Goal: Information Seeking & Learning: Understand process/instructions

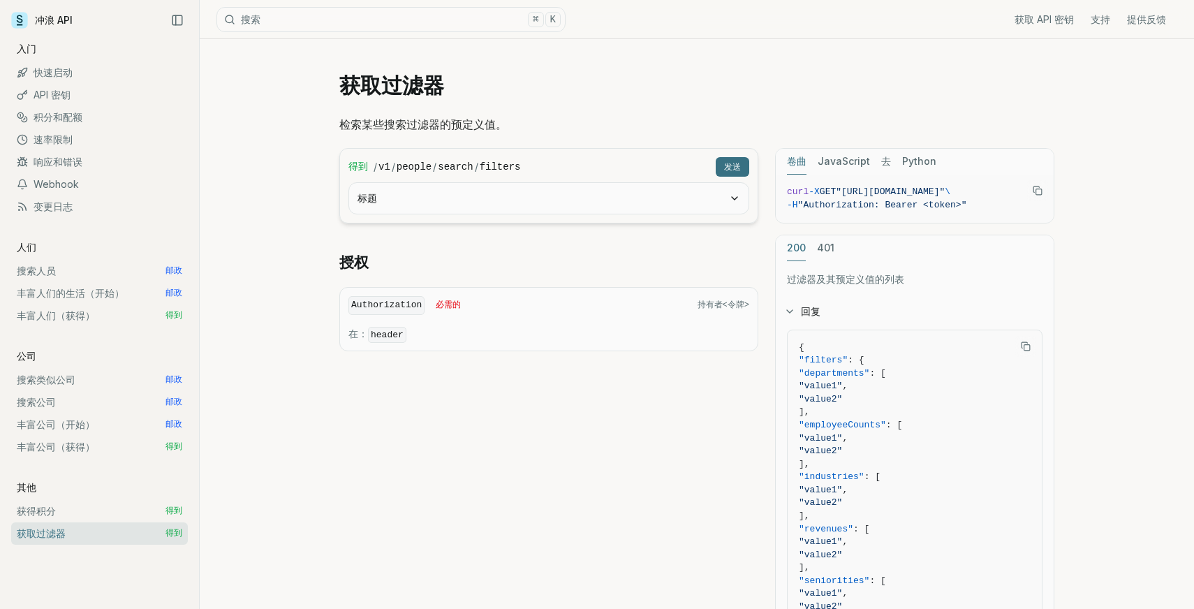
click at [744, 79] on h1 "获取过滤器" at bounding box center [696, 85] width 715 height 25
click at [48, 70] on font "快速启动" at bounding box center [53, 72] width 39 height 12
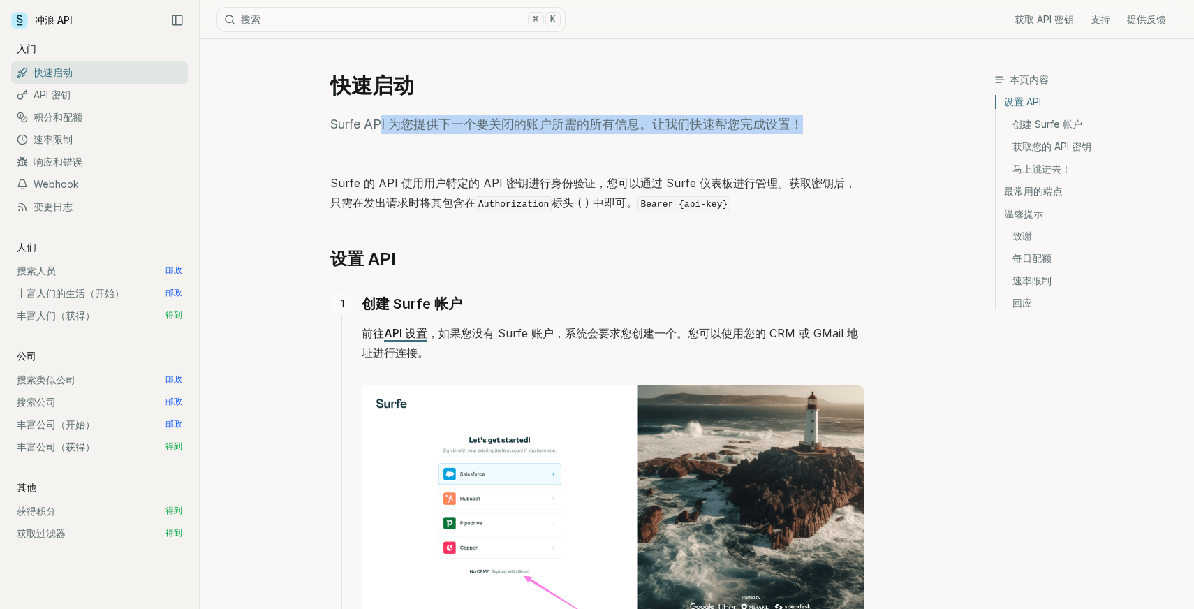
drag, startPoint x: 380, startPoint y: 122, endPoint x: 622, endPoint y: 166, distance: 245.8
click at [557, 122] on font "Surfe API 为您提供下一个要关闭的账户所需的所有信息。让我们快速帮您完成设置！" at bounding box center [566, 124] width 473 height 15
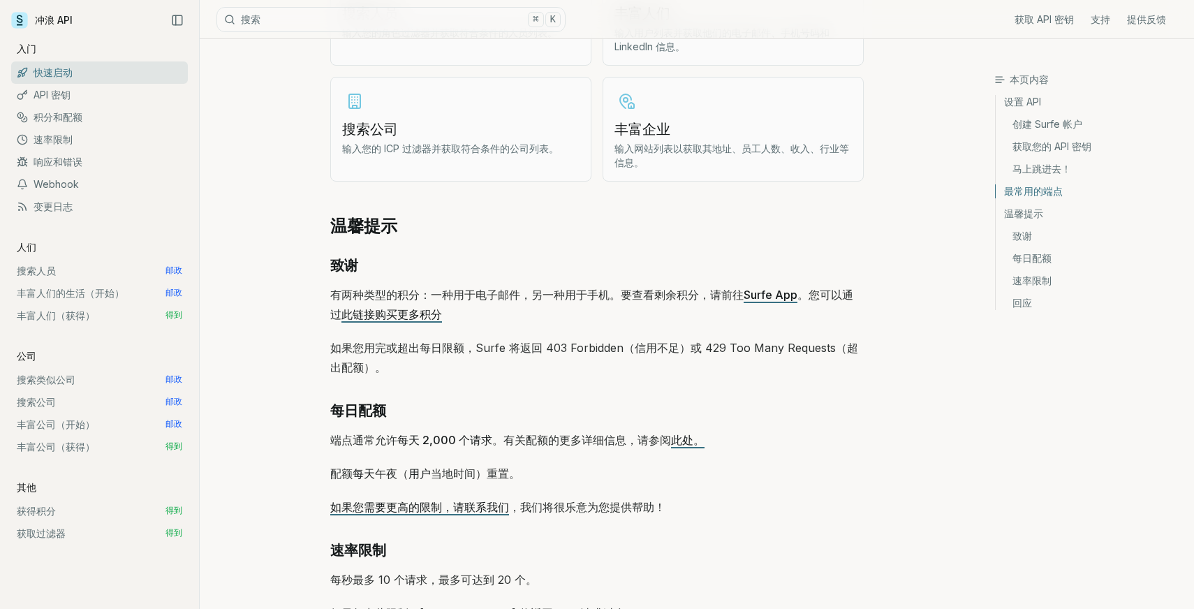
scroll to position [1762, 0]
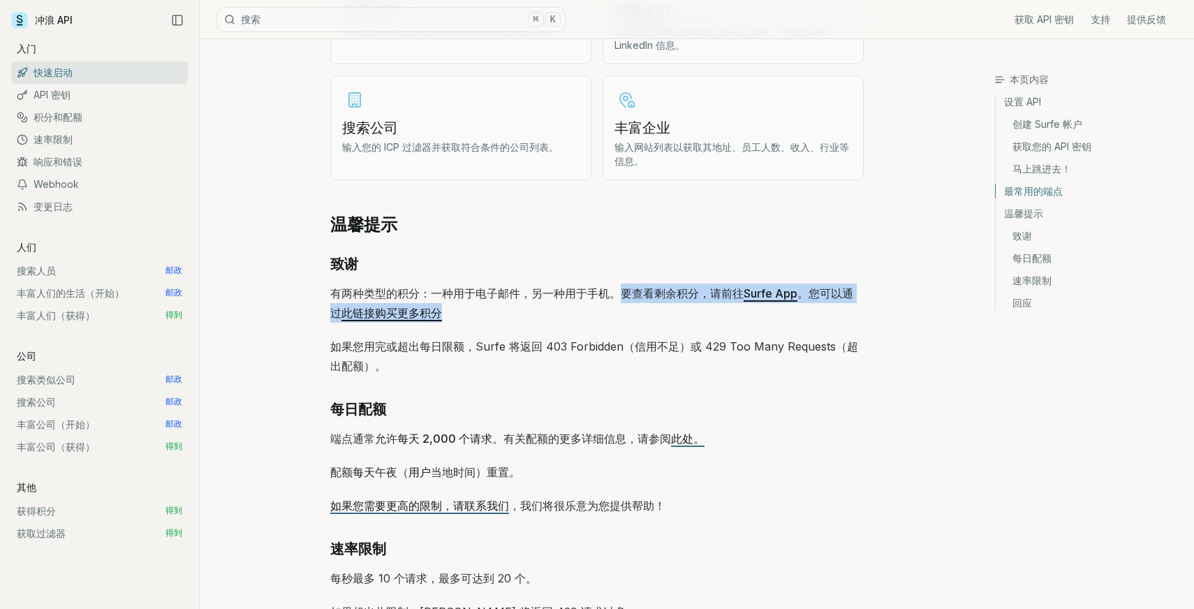
drag, startPoint x: 620, startPoint y: 291, endPoint x: 773, endPoint y: 319, distance: 156.2
click at [773, 319] on p "有两种类型的积分：一种用于电子邮件，另一种用于手机。要查看剩余积分，请前往 Surfe App 。您可以通过 此链接购买更多积分" at bounding box center [597, 303] width 534 height 39
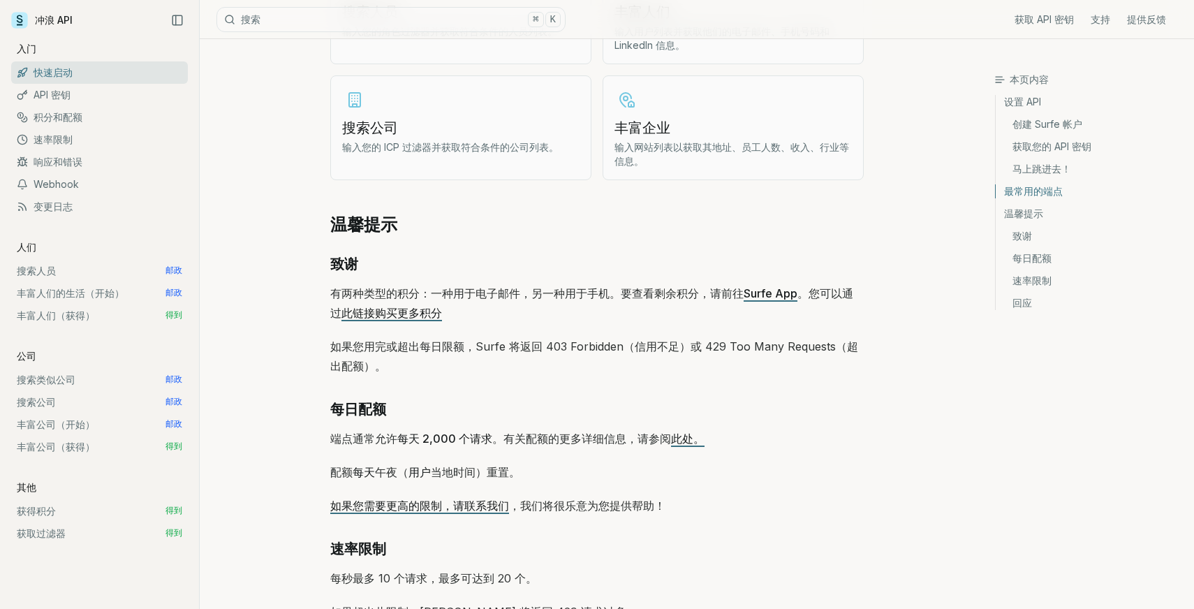
click at [671, 320] on p "有两种类型的积分：一种用于电子邮件，另一种用于手机。要查看剩余积分，请前往 Surfe App 。您可以通过 此链接购买更多积分" at bounding box center [597, 303] width 534 height 39
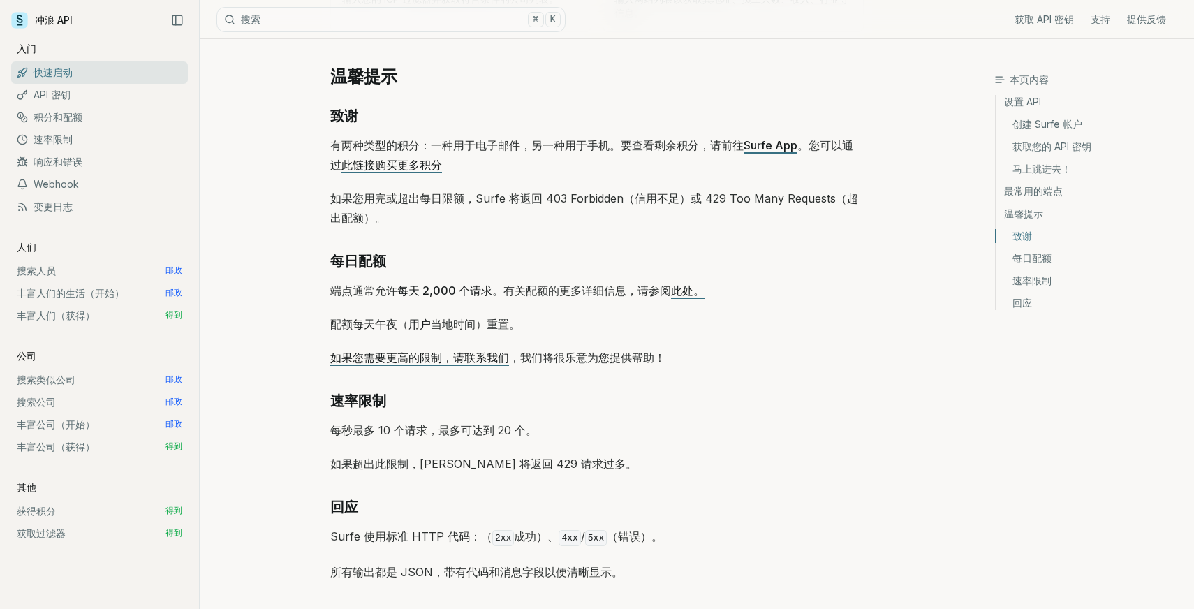
scroll to position [1924, 0]
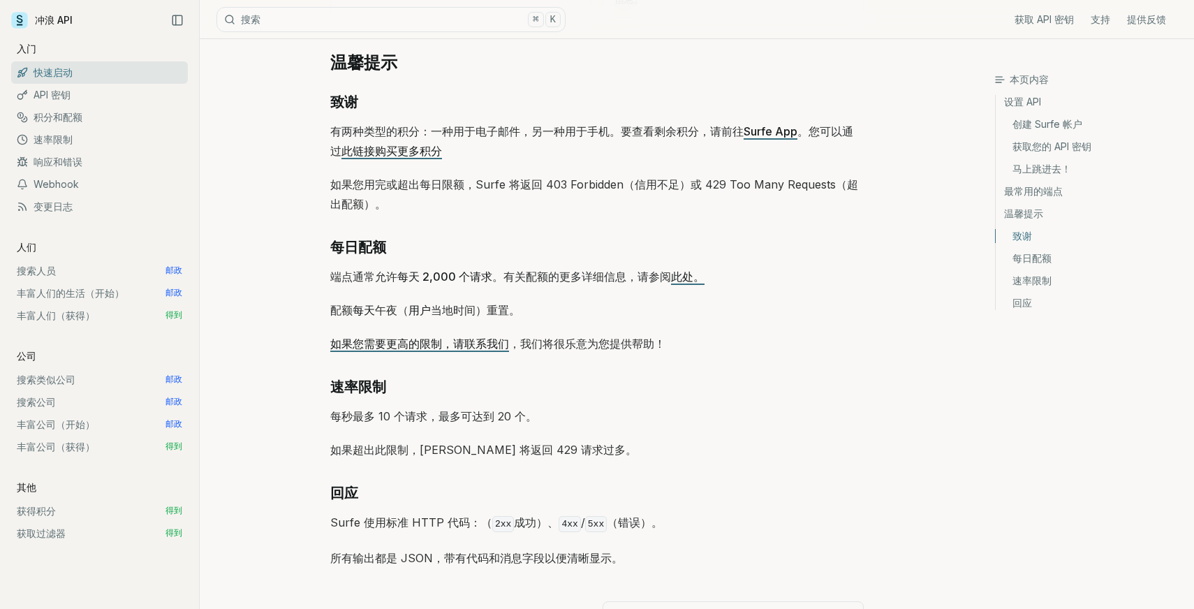
click at [59, 381] on font "搜索类似公司" at bounding box center [46, 380] width 59 height 12
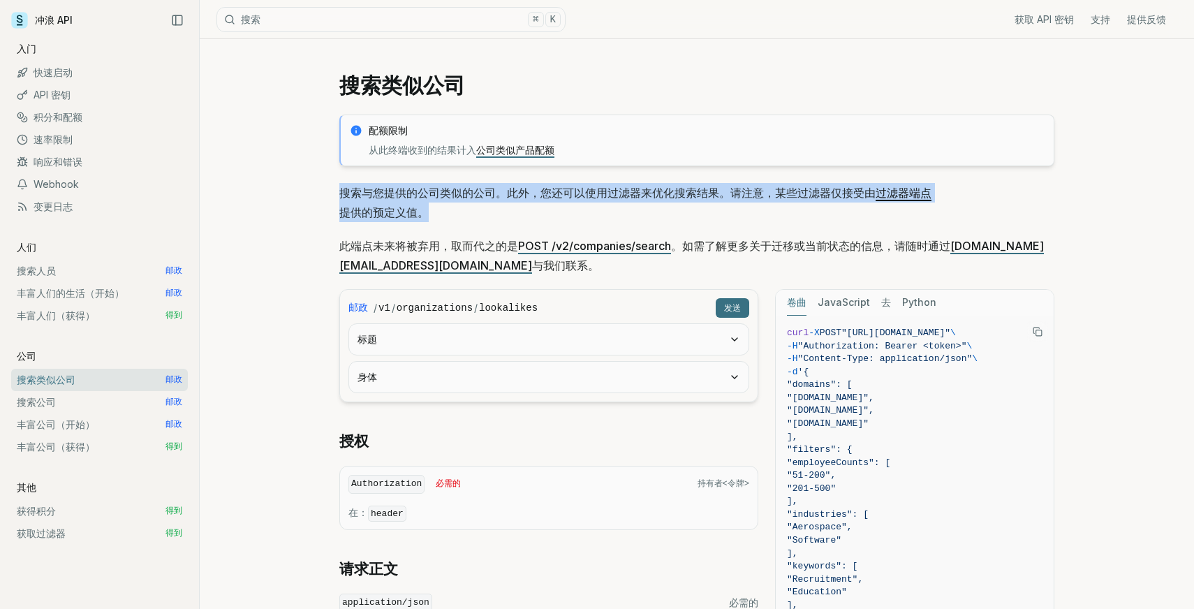
drag, startPoint x: 337, startPoint y: 189, endPoint x: 486, endPoint y: 207, distance: 149.9
click at [578, 200] on p "搜索与您提供的公司类似的公司。此外，您还可以使用过滤器来优化搜索结果。请注意，某些过滤器仅接受由 过滤器端点 提供的预定义值 。" at bounding box center [696, 202] width 715 height 39
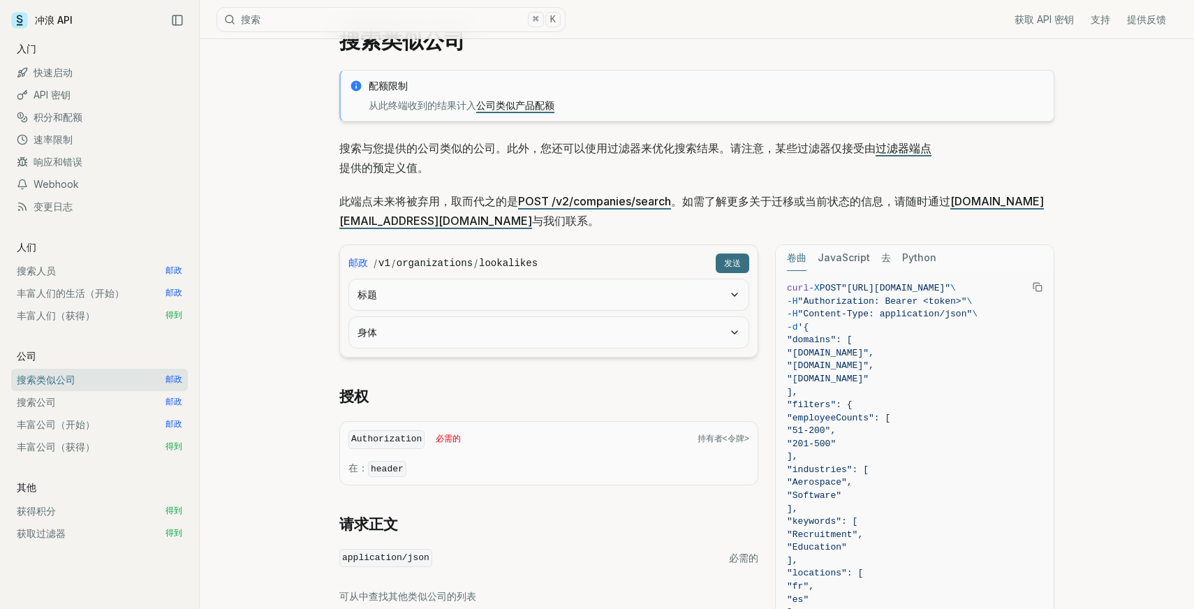
scroll to position [51, 0]
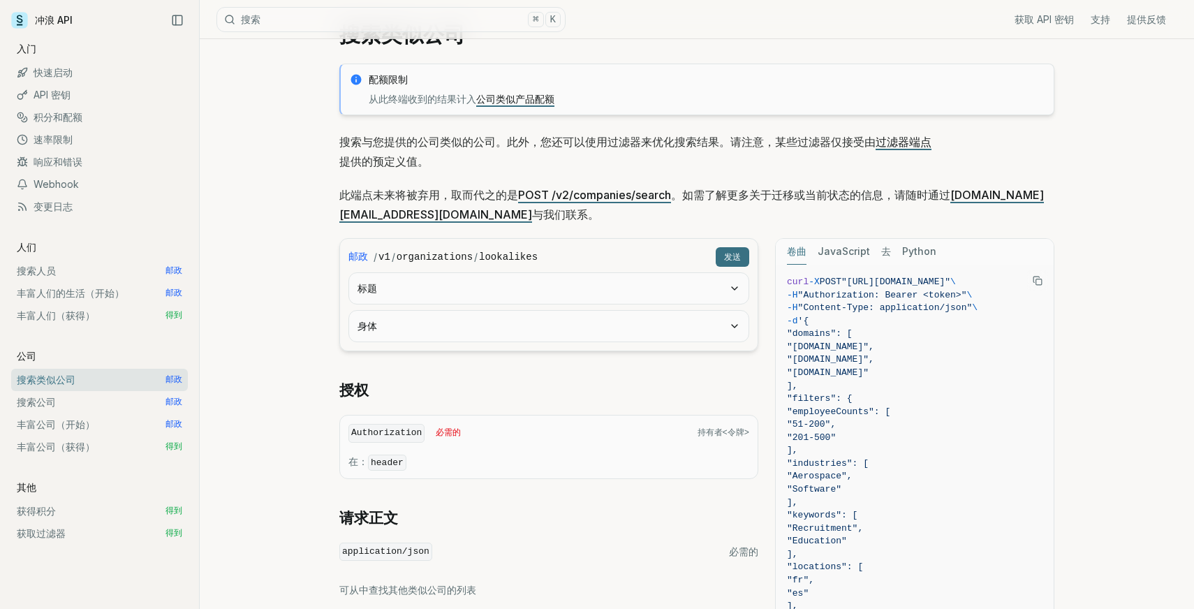
click at [731, 294] on button "标题" at bounding box center [549, 288] width 400 height 31
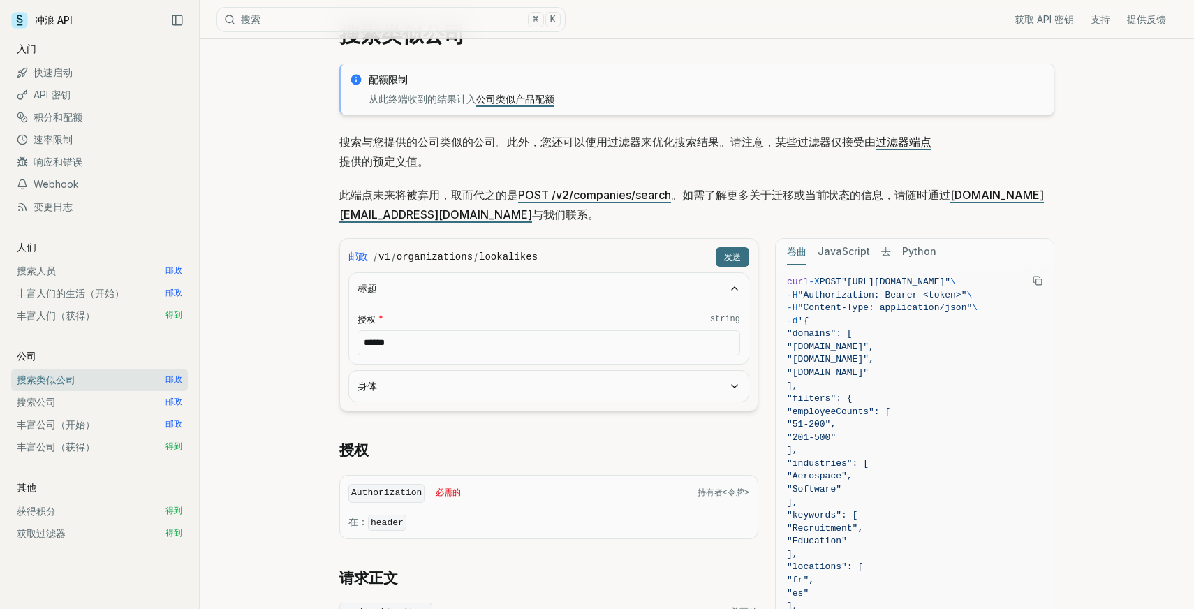
click at [731, 294] on button "标题" at bounding box center [549, 288] width 400 height 31
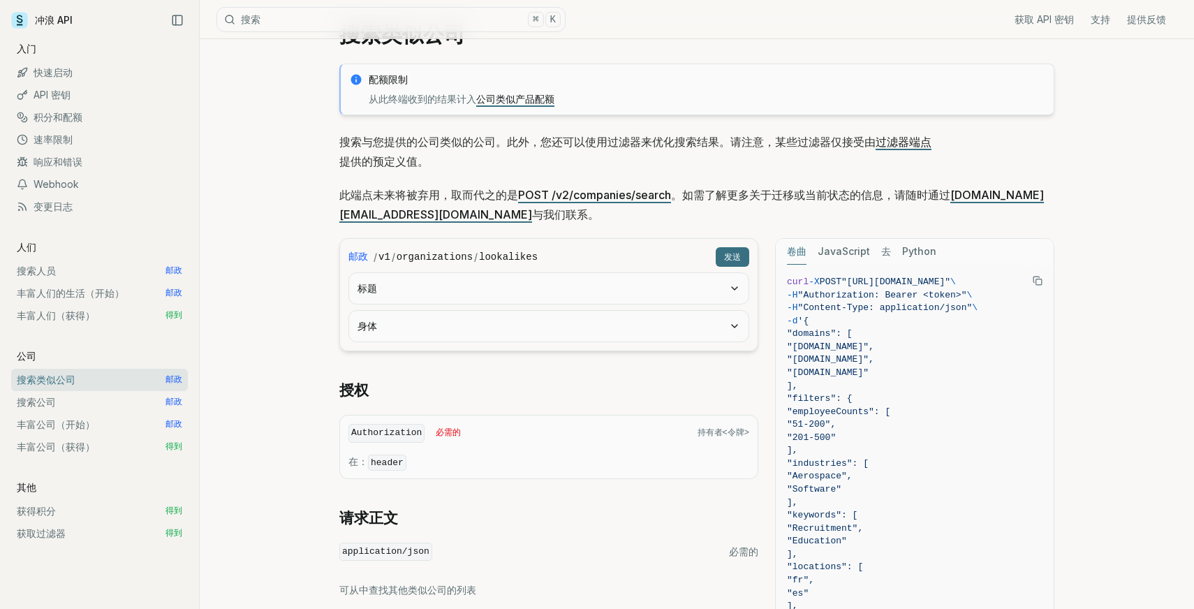
click at [736, 325] on icon "button" at bounding box center [734, 326] width 11 height 11
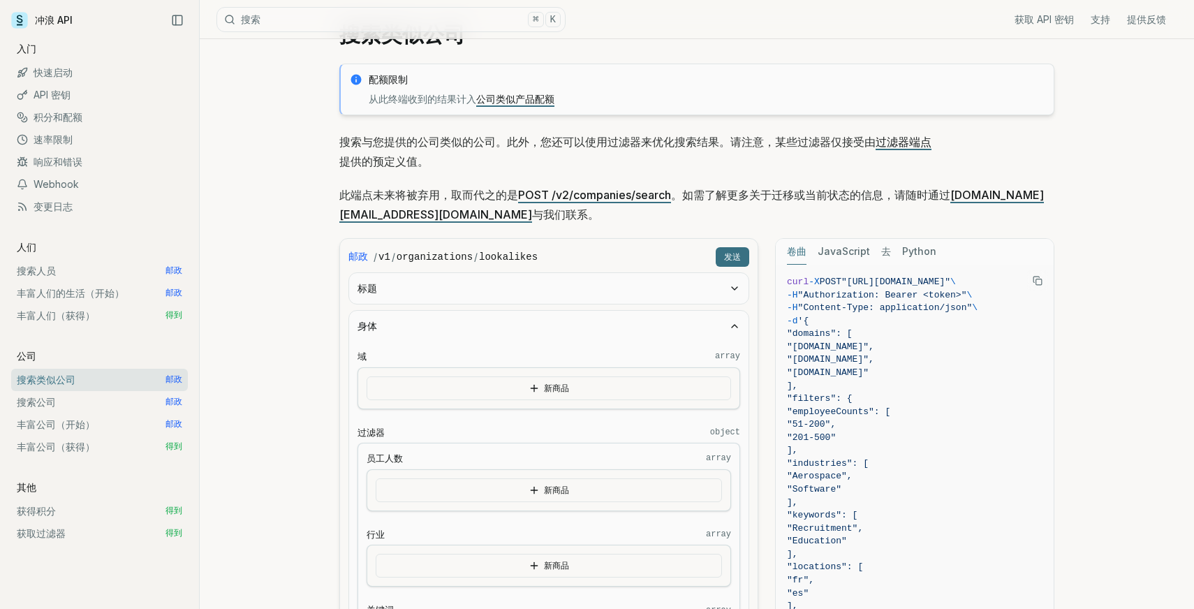
click at [736, 325] on icon "button" at bounding box center [734, 326] width 11 height 11
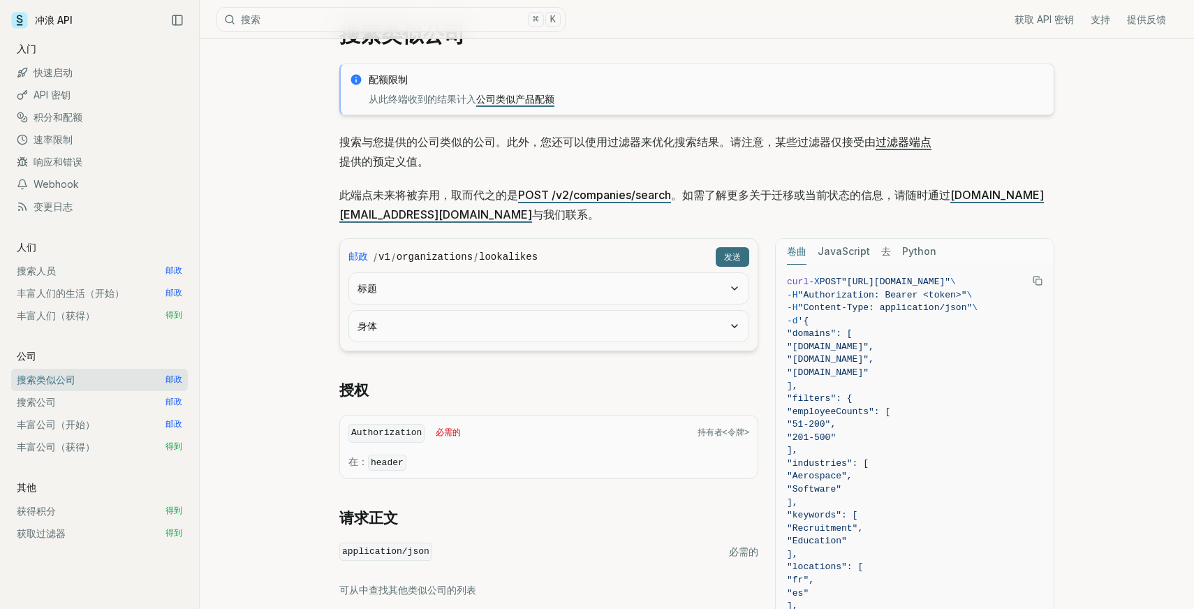
click at [736, 325] on icon "button" at bounding box center [734, 326] width 11 height 11
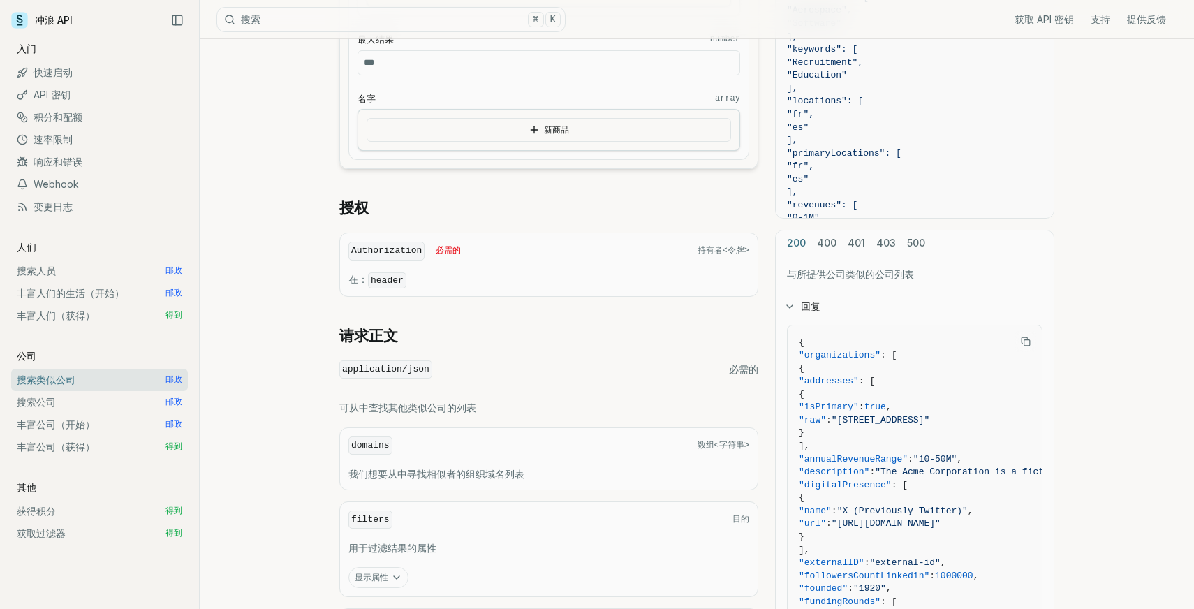
scroll to position [1011, 0]
click at [33, 405] on font "搜索公司" at bounding box center [36, 402] width 39 height 12
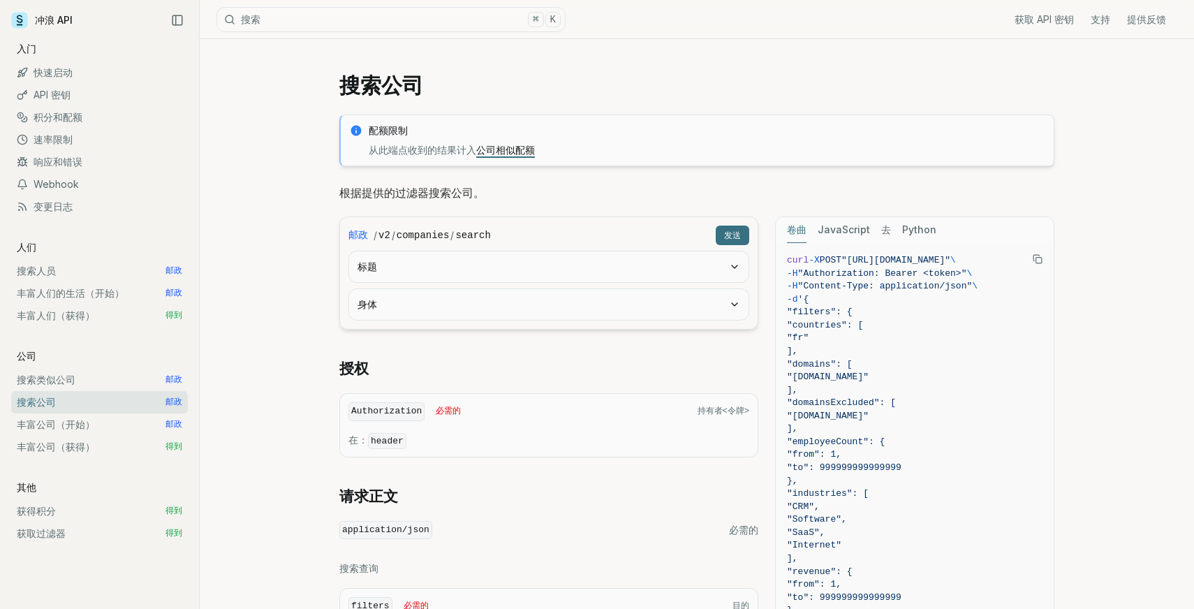
click at [723, 270] on button "标题" at bounding box center [549, 266] width 400 height 31
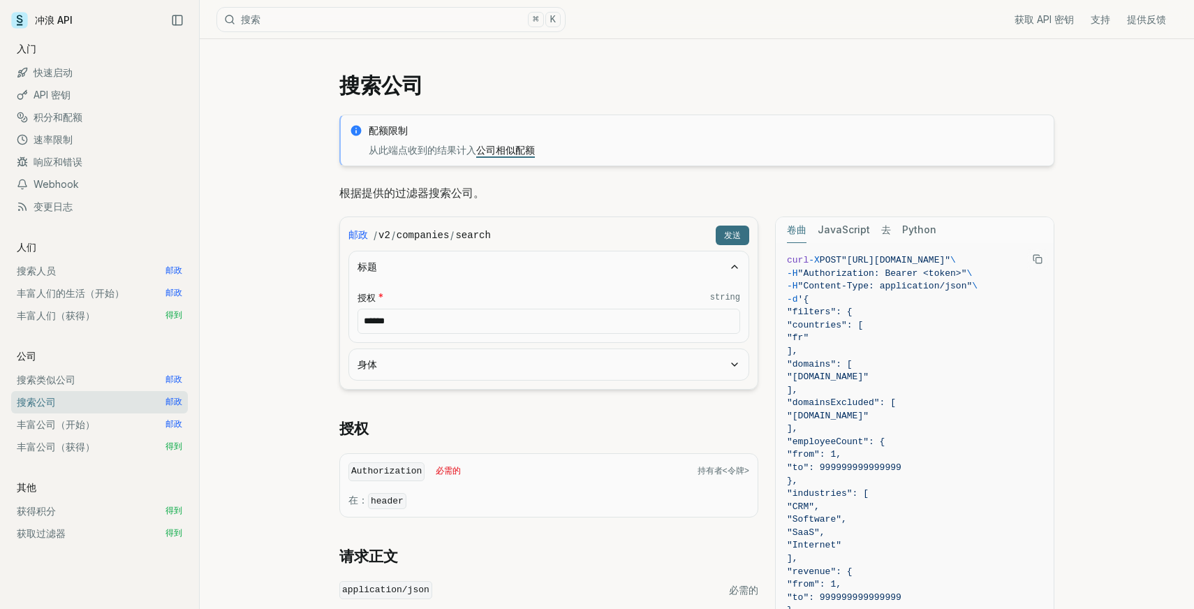
click at [723, 270] on button "标题" at bounding box center [549, 266] width 400 height 31
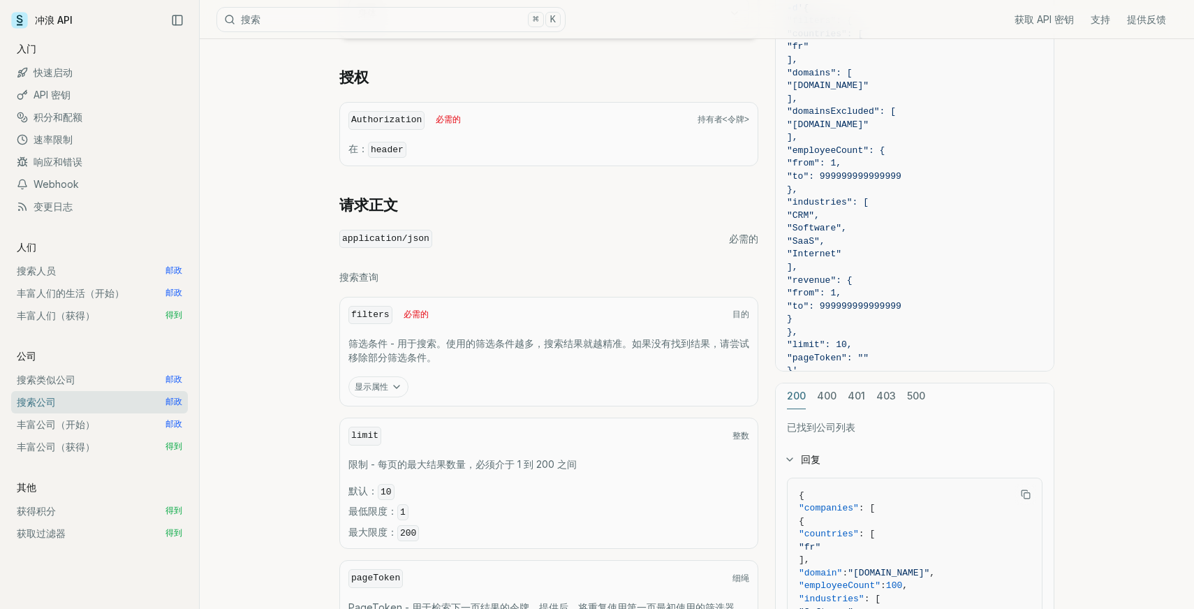
scroll to position [295, 0]
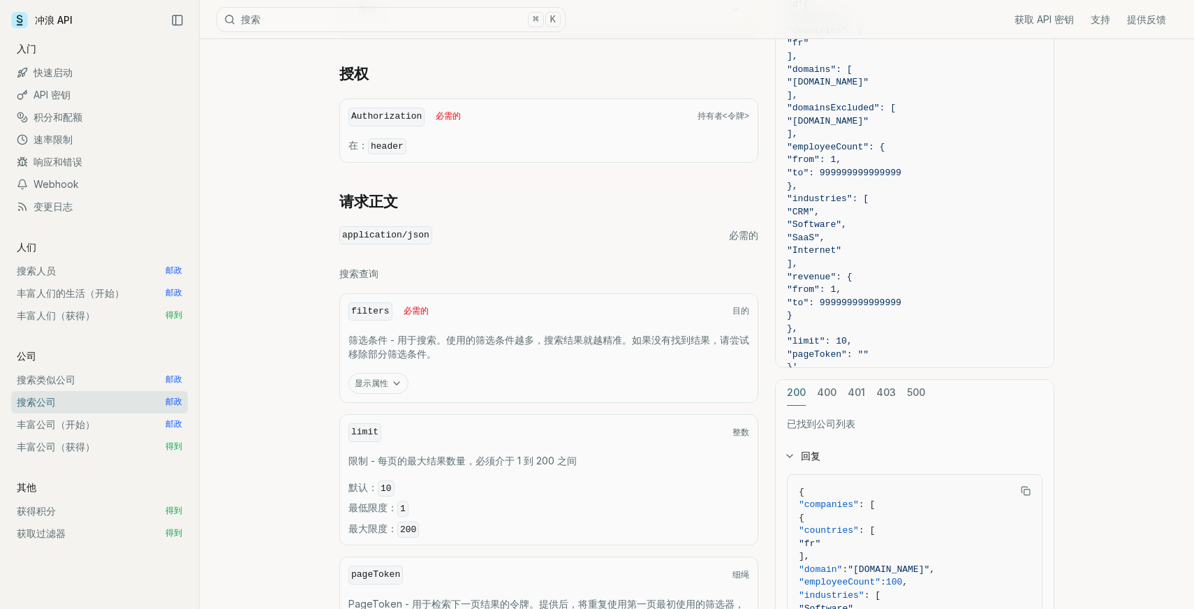
drag, startPoint x: 396, startPoint y: 334, endPoint x: 465, endPoint y: 350, distance: 71.0
click at [465, 351] on p "筛选条件 - 用于搜索。使用的筛选条件越多，搜索结果就越精准。如果没有找到结果，请尝试移除部分筛选条件。" at bounding box center [549, 347] width 401 height 28
drag, startPoint x: 445, startPoint y: 338, endPoint x: 555, endPoint y: 359, distance: 111.6
click at [556, 359] on p "筛选条件 - 用于搜索。使用的筛选条件越多，搜索结果就越精准。如果没有找到结果，请尝试移除部分筛选条件。" at bounding box center [549, 347] width 401 height 28
click at [536, 353] on p "筛选条件 - 用于搜索。使用的筛选条件越多，搜索结果就越精准。如果没有找到结果，请尝试移除部分筛选条件。" at bounding box center [549, 347] width 401 height 28
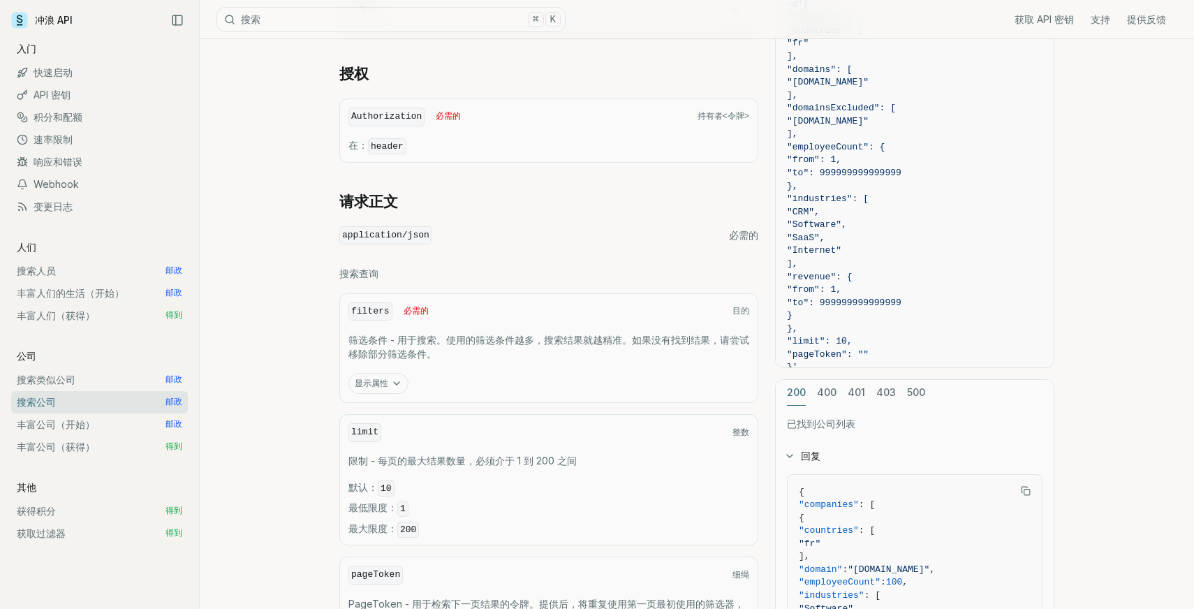
click at [392, 386] on icon "button" at bounding box center [396, 383] width 11 height 11
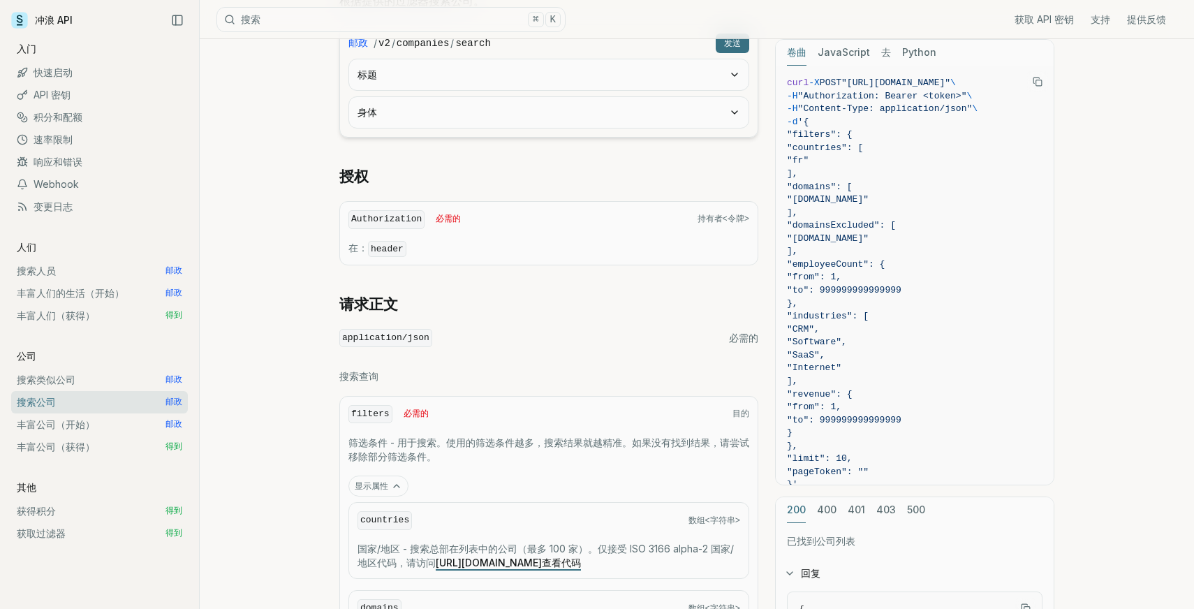
scroll to position [504, 0]
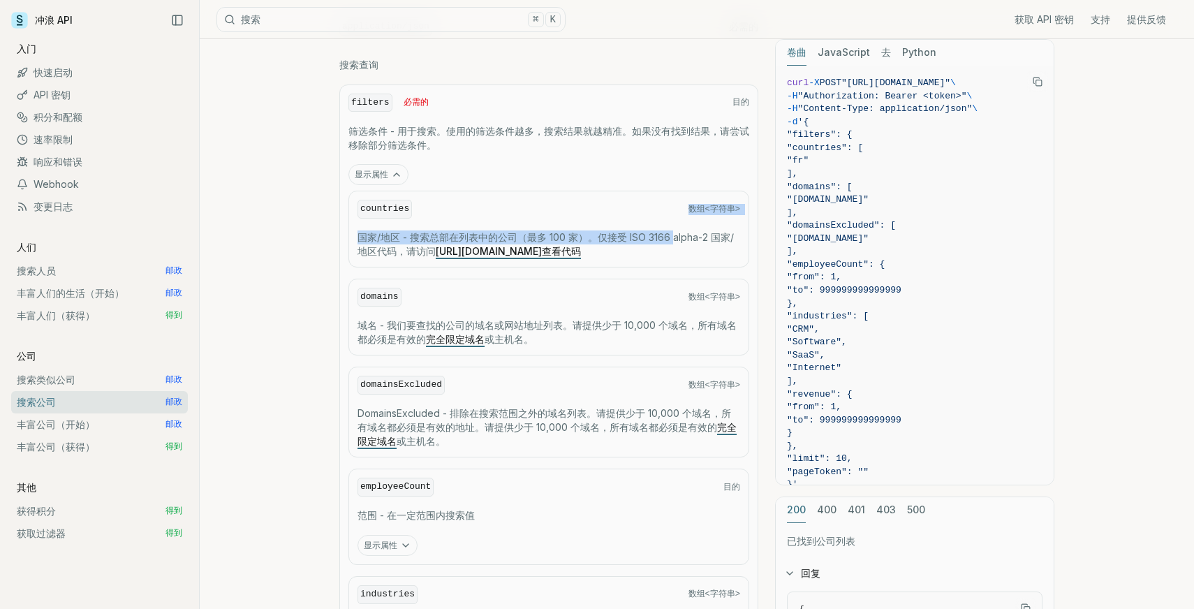
drag, startPoint x: 671, startPoint y: 236, endPoint x: 647, endPoint y: 189, distance: 52.5
click at [647, 191] on div "countries 数组<字符串> 国家/地区 - 搜索总部在列表中的公司（最多 100 家）。仅接受 ISO 3166 alpha-2 国家/地区代码，请访…" at bounding box center [549, 229] width 401 height 77
click at [643, 191] on div "countries 数组<字符串> 国家/地区 - 搜索总部在列表中的公司（最多 100 家）。仅接受 ISO 3166 alpha-2 国家/地区代码，请访…" at bounding box center [549, 229] width 401 height 77
click at [297, 358] on div "搜索公司 配额限制 从此端点收到的结果计入 公司相似配额 根据提供的过滤器搜索公司。 邮政 / v2 / companies / search 发送 标题 身…" at bounding box center [697, 318] width 995 height 1565
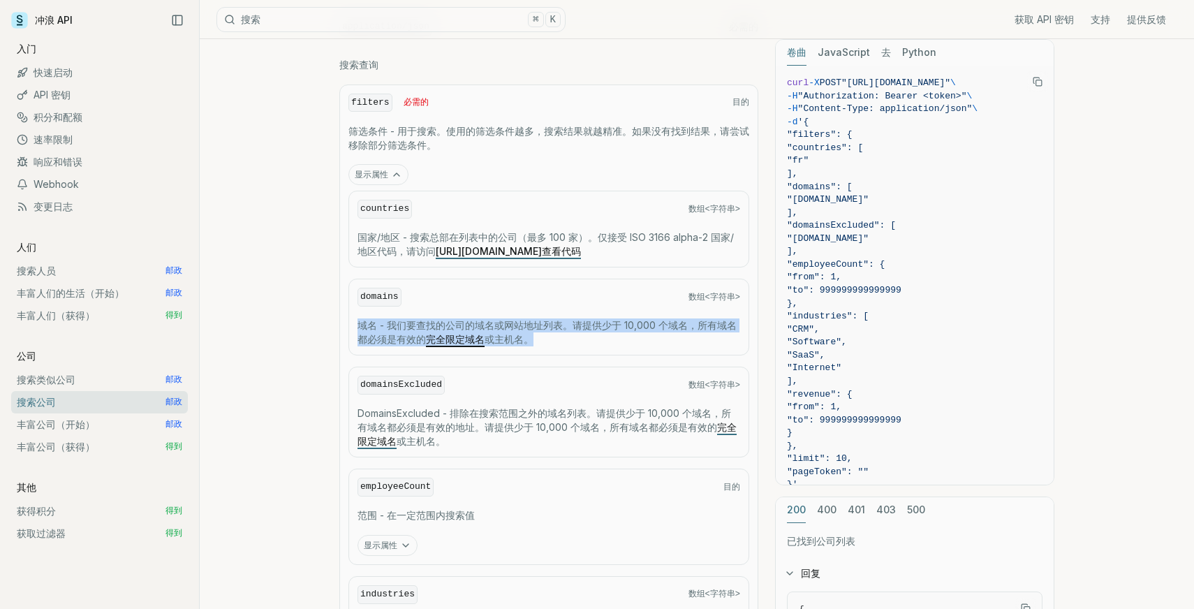
drag, startPoint x: 342, startPoint y: 320, endPoint x: 573, endPoint y: 351, distance: 233.2
click at [573, 351] on div "filters 必需的 目的 筛选条件 - 用于搜索。使用的筛选条件越多，搜索结果就越精准。如果没有找到结果，请尝试移除部分筛选条件。 显示属性 countr…" at bounding box center [548, 423] width 419 height 677
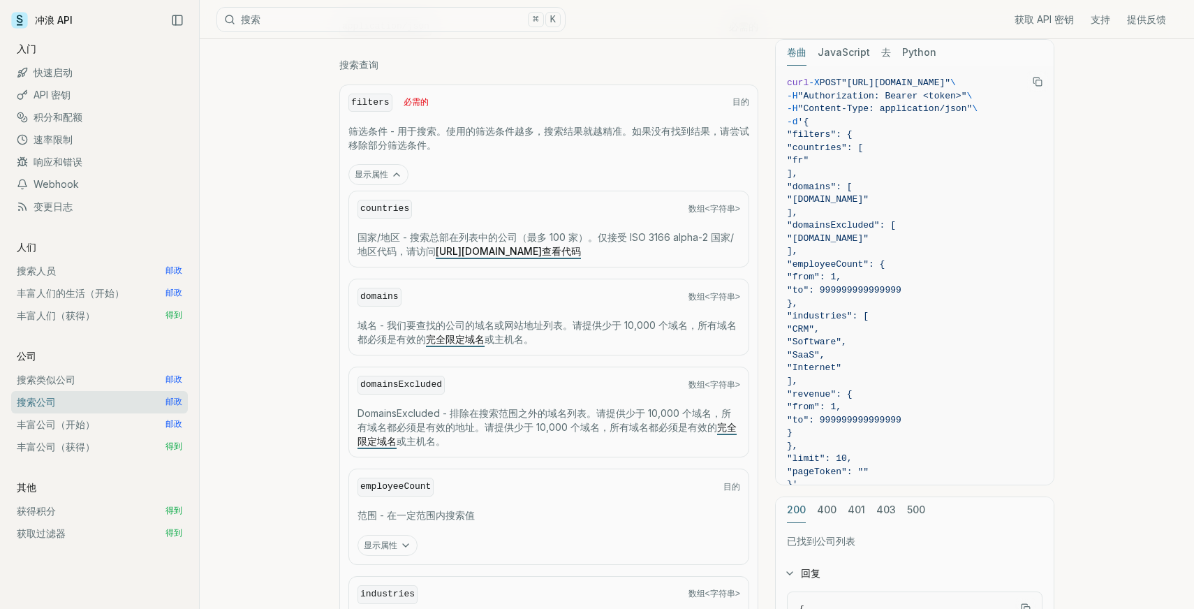
click at [235, 376] on div "搜索公司 配额限制 从此端点收到的结果计入 公司相似配额 根据提供的过滤器搜索公司。 邮政 / v2 / companies / search 发送 标题 身…" at bounding box center [697, 318] width 995 height 1565
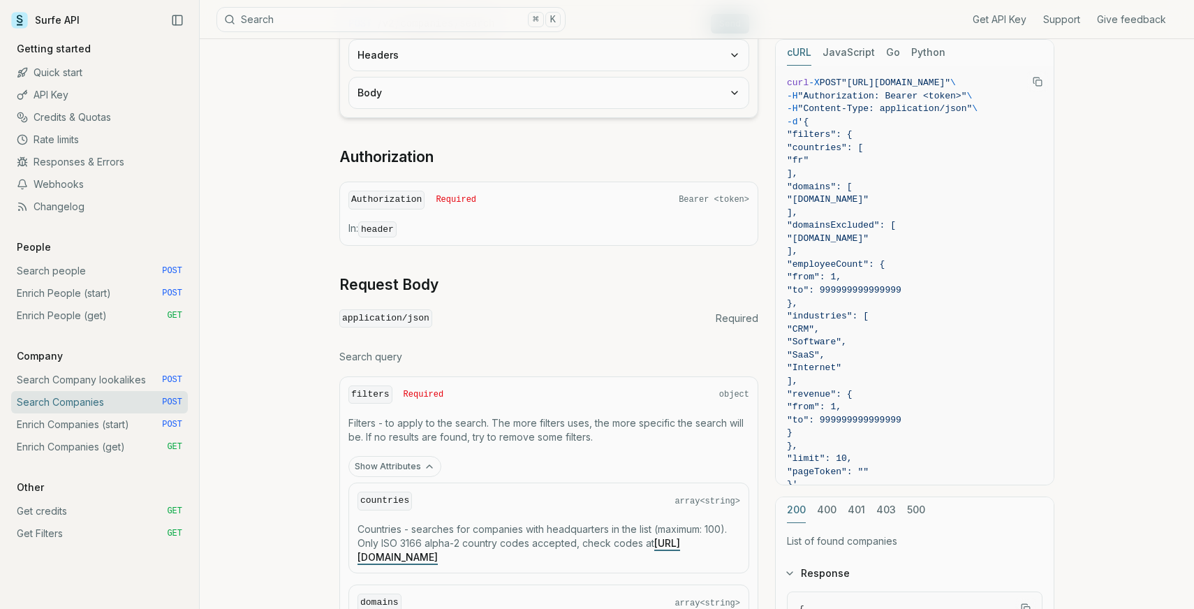
scroll to position [0, 0]
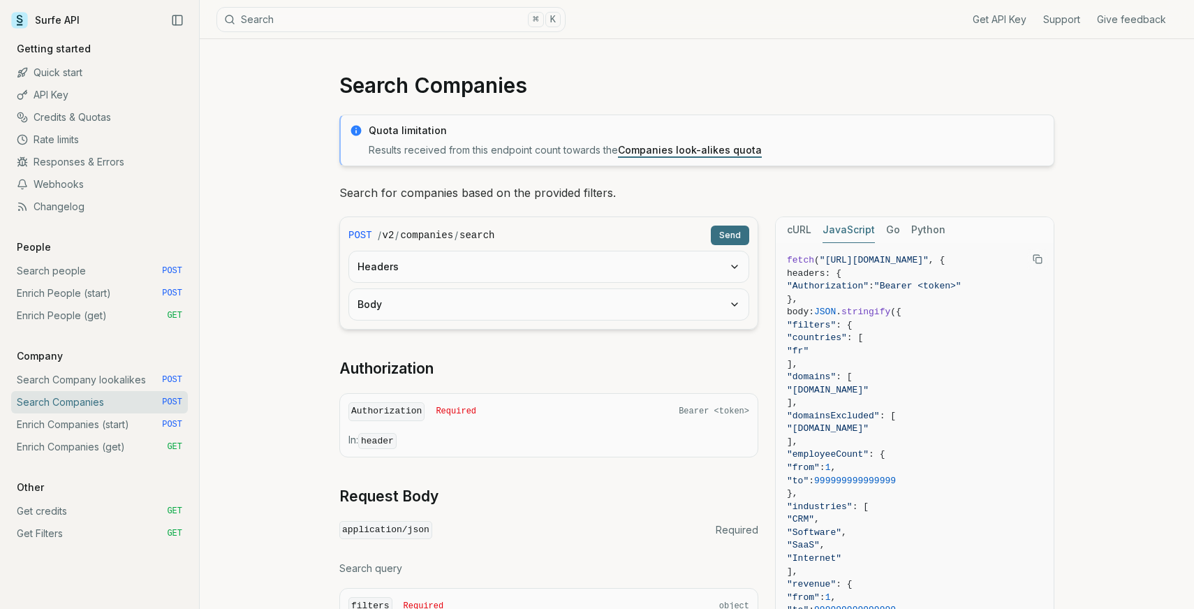
click at [846, 230] on button "JavaScript" at bounding box center [849, 230] width 52 height 26
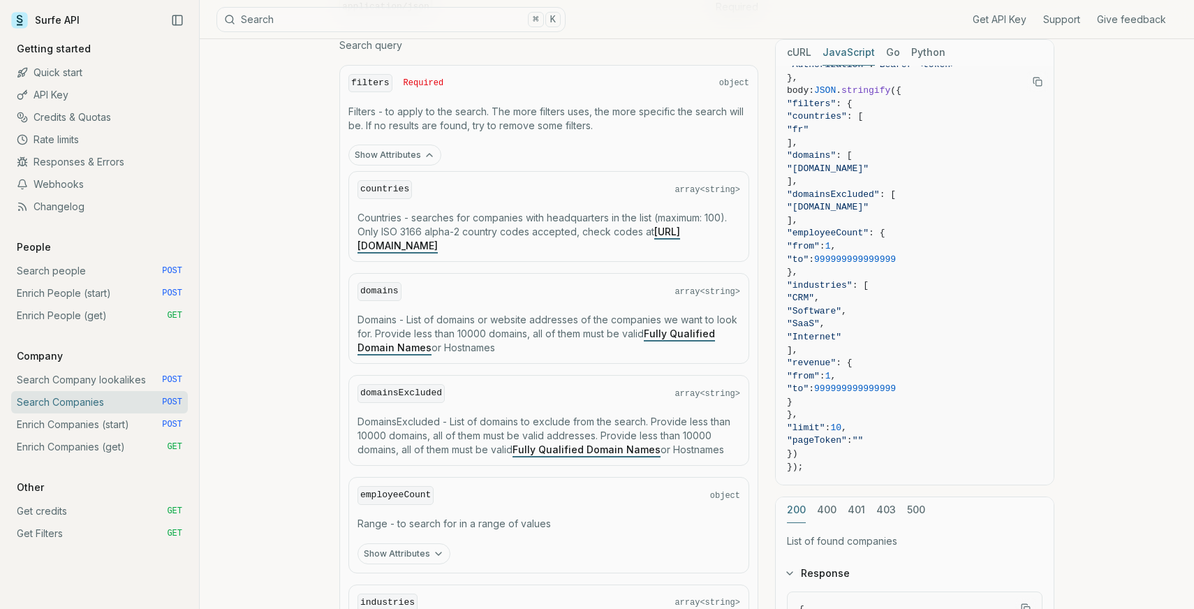
scroll to position [522, 0]
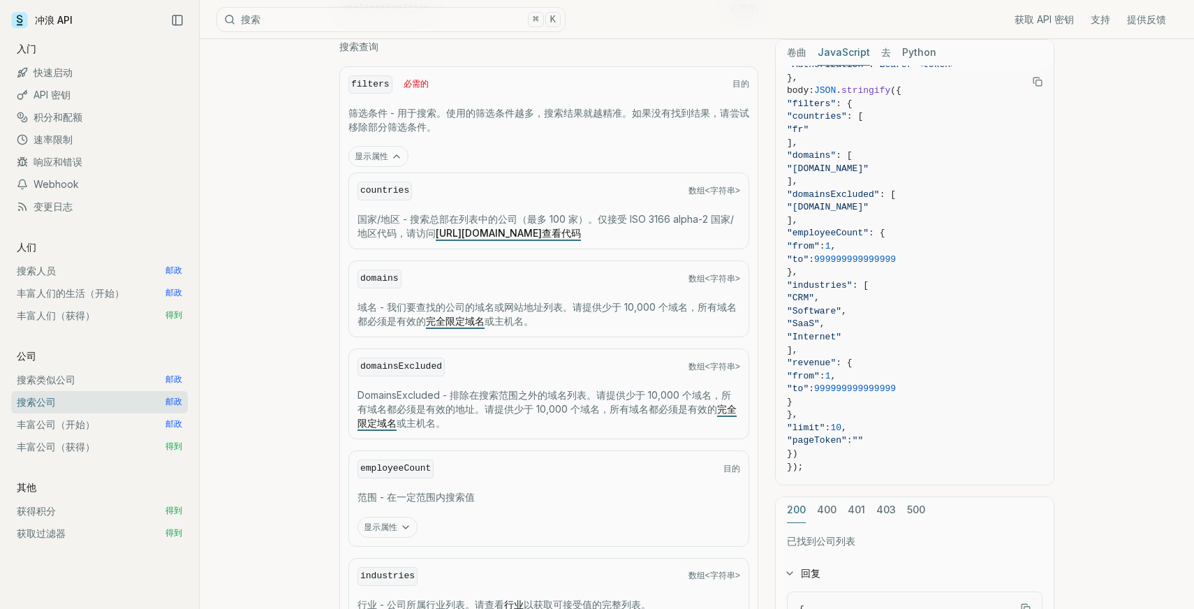
click at [1110, 369] on div "搜索公司 配额限制 从此端点收到的结果计入 公司相似配额 根据提供的过滤器搜索公司。 邮政 / v2 / companies / search 发送 标题 身…" at bounding box center [697, 299] width 995 height 1565
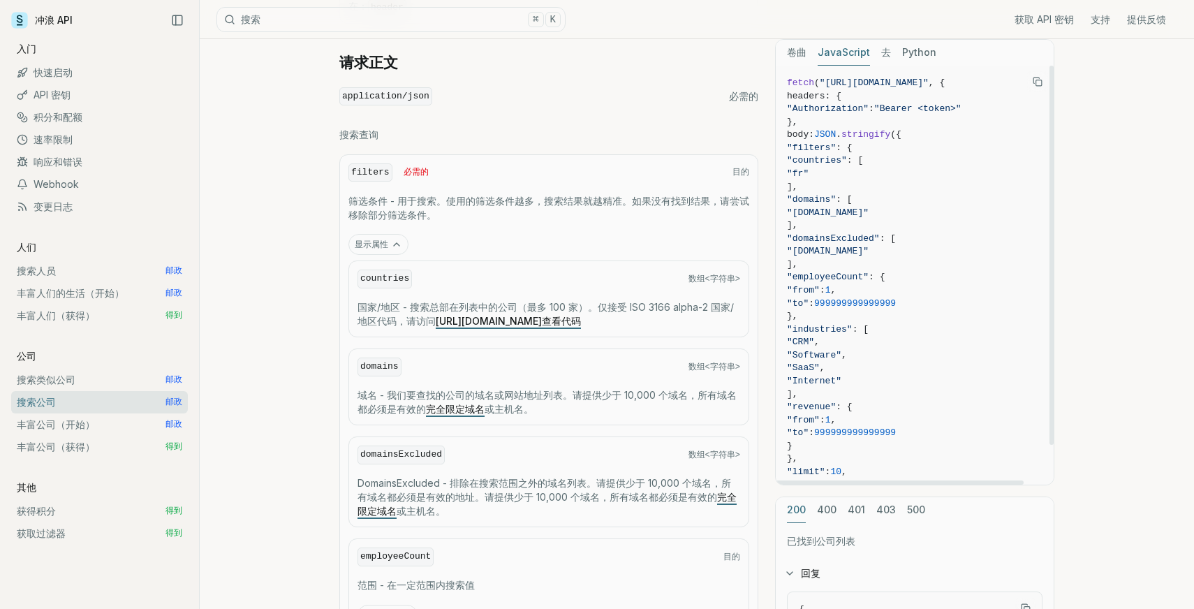
scroll to position [421, 0]
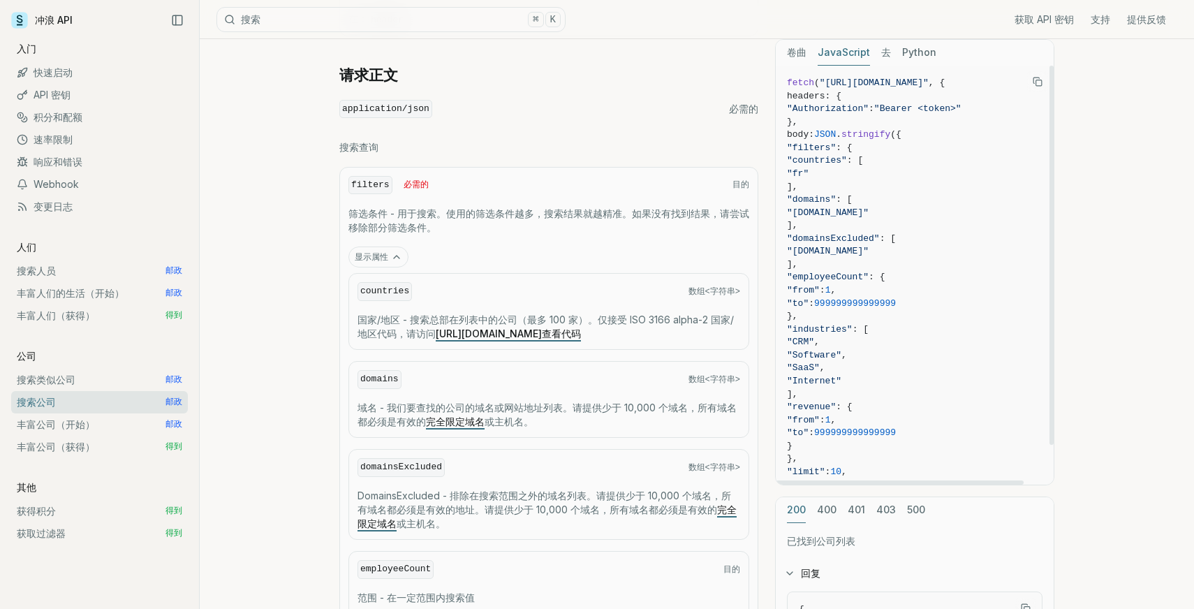
drag, startPoint x: 846, startPoint y: 173, endPoint x: 836, endPoint y: 172, distance: 9.8
click at [809, 172] on span ""fr"" at bounding box center [798, 173] width 22 height 10
click at [902, 177] on span ""fr"" at bounding box center [915, 174] width 256 height 13
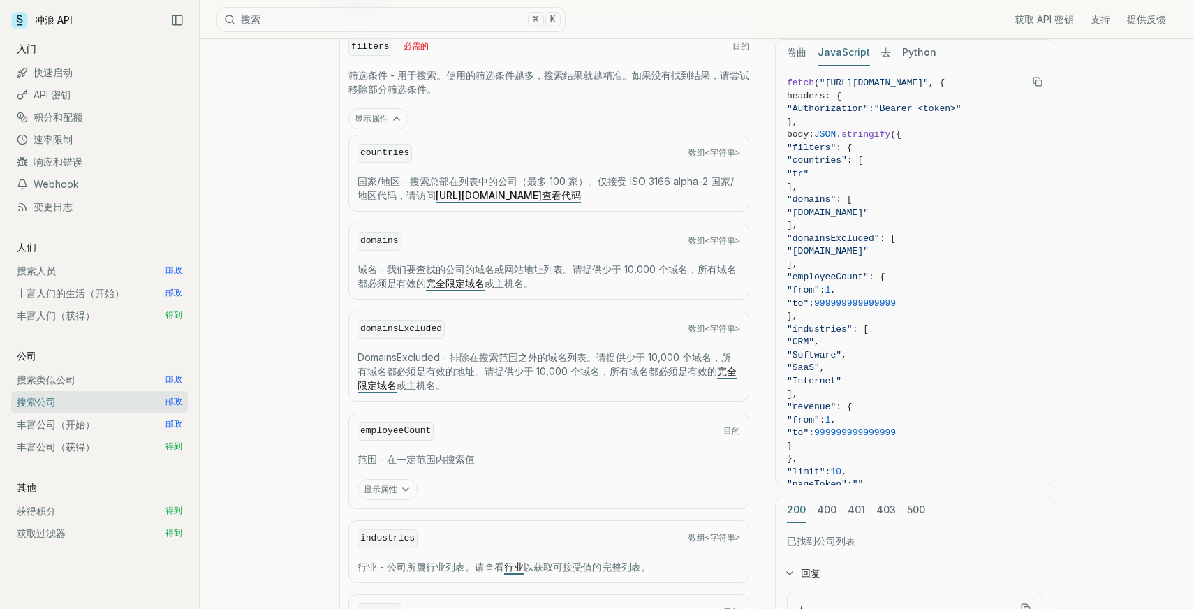
scroll to position [564, 0]
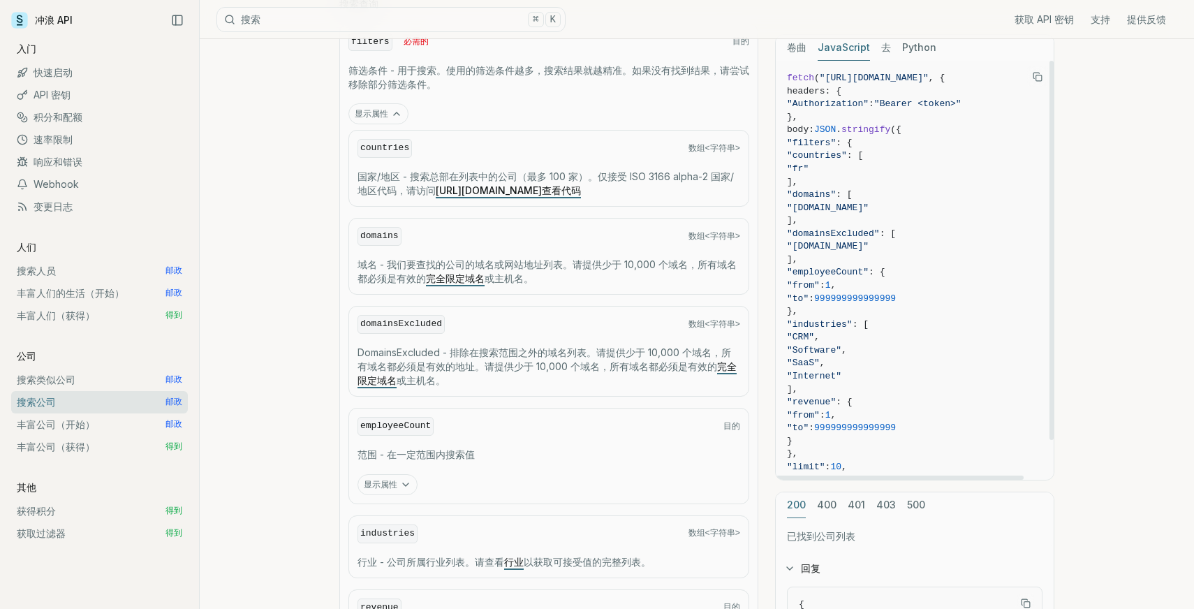
click at [766, 215] on div "邮政 / v2 / companies / search 发送 标题 身体 授权 Authorization 必需的 持有者<令牌> 在： header 请求…" at bounding box center [696, 291] width 715 height 1279
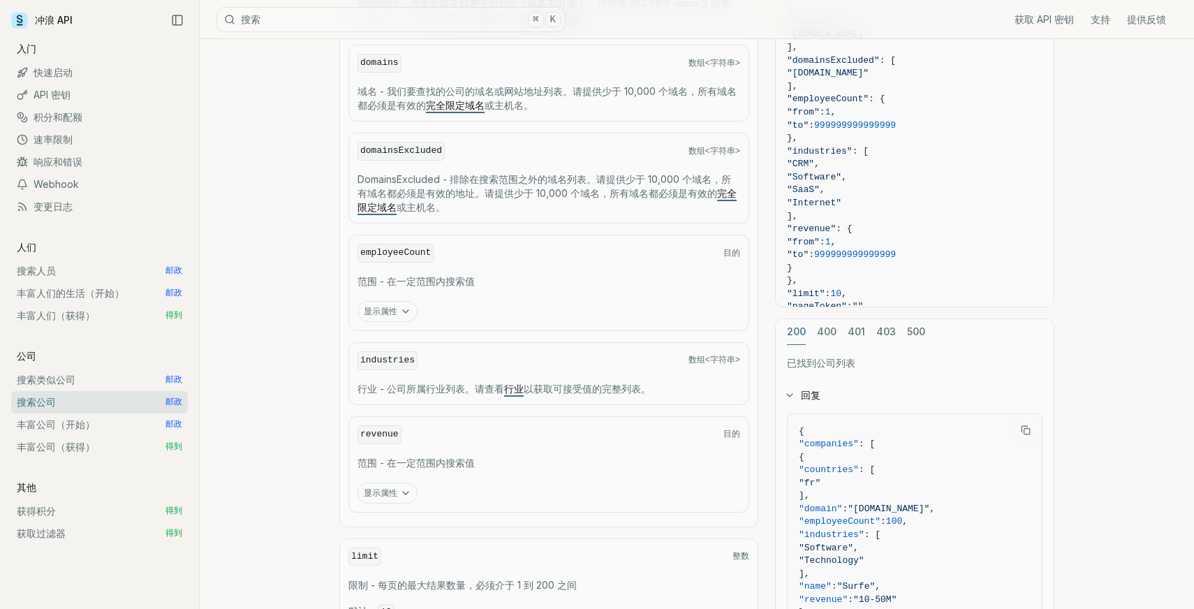
scroll to position [744, 0]
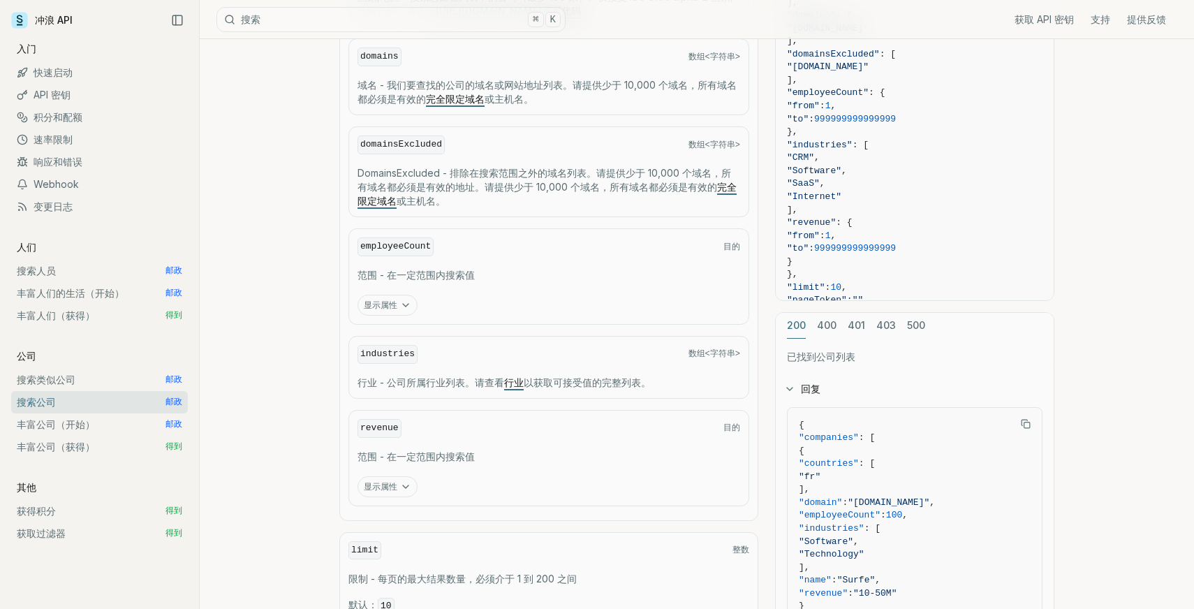
click at [321, 388] on article "搜索公司 配额限制 从此端点收到的结果计入 公司相似配额 根据提供的过滤器搜索公司。 邮政 / v2 / companies / search 发送 标题 身…" at bounding box center [697, 77] width 782 height 1565
click at [396, 482] on font "显示属性" at bounding box center [381, 486] width 34 height 10
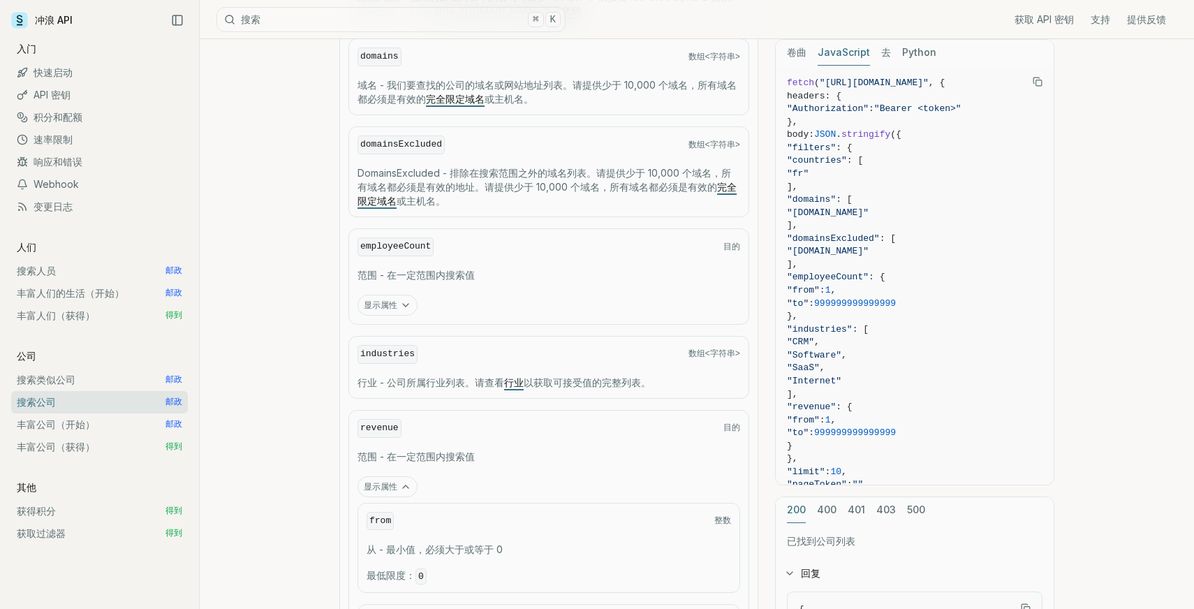
click at [396, 482] on font "显示属性" at bounding box center [381, 486] width 34 height 10
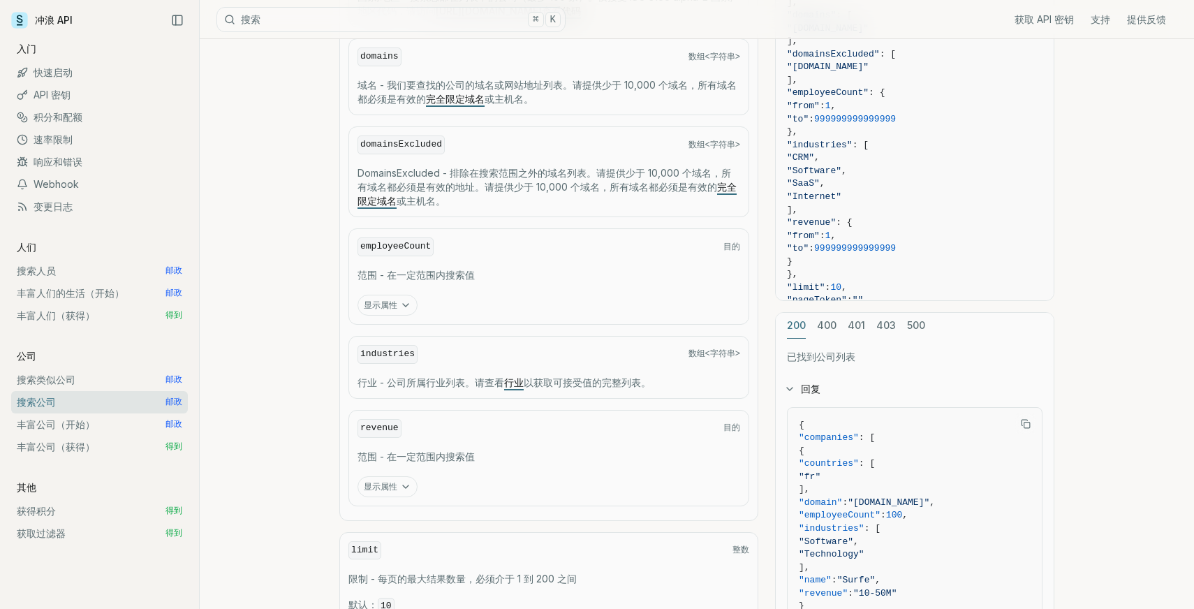
click at [396, 482] on font "显示属性" at bounding box center [381, 486] width 34 height 10
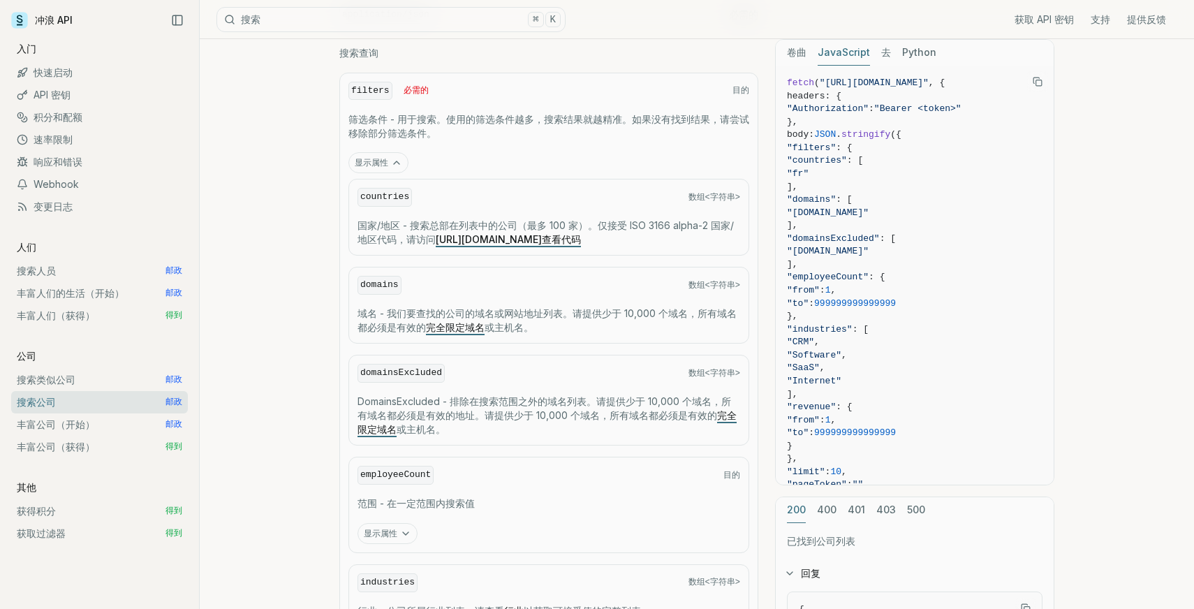
scroll to position [516, 0]
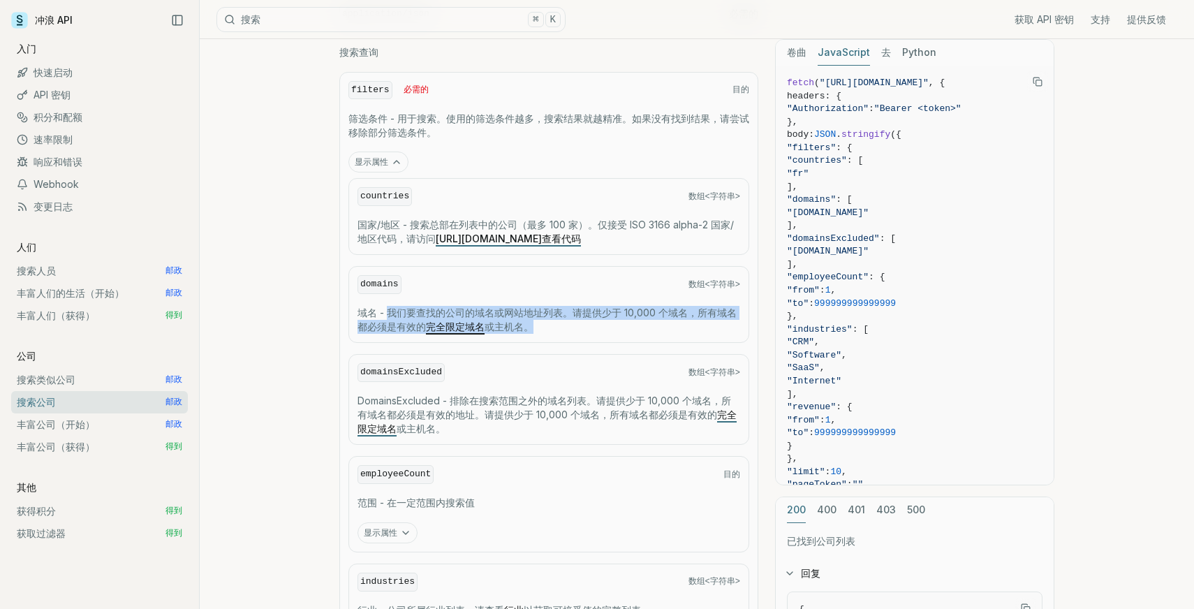
drag, startPoint x: 386, startPoint y: 311, endPoint x: 561, endPoint y: 335, distance: 176.3
click at [561, 336] on div "domains 数组<字符串> 域名 - 我们要查找的公司的域名或网站地址列表。请提供少于 10,000 个域名，所有域名都必须是有效的 完全限定域名 或主机…" at bounding box center [549, 304] width 401 height 77
click at [580, 328] on p "域名 - 我们要查找的公司的域名或网站地址列表。请提供少于 10,000 个域名，所有域名都必须是有效的 完全限定域名 或主机名。" at bounding box center [549, 320] width 383 height 28
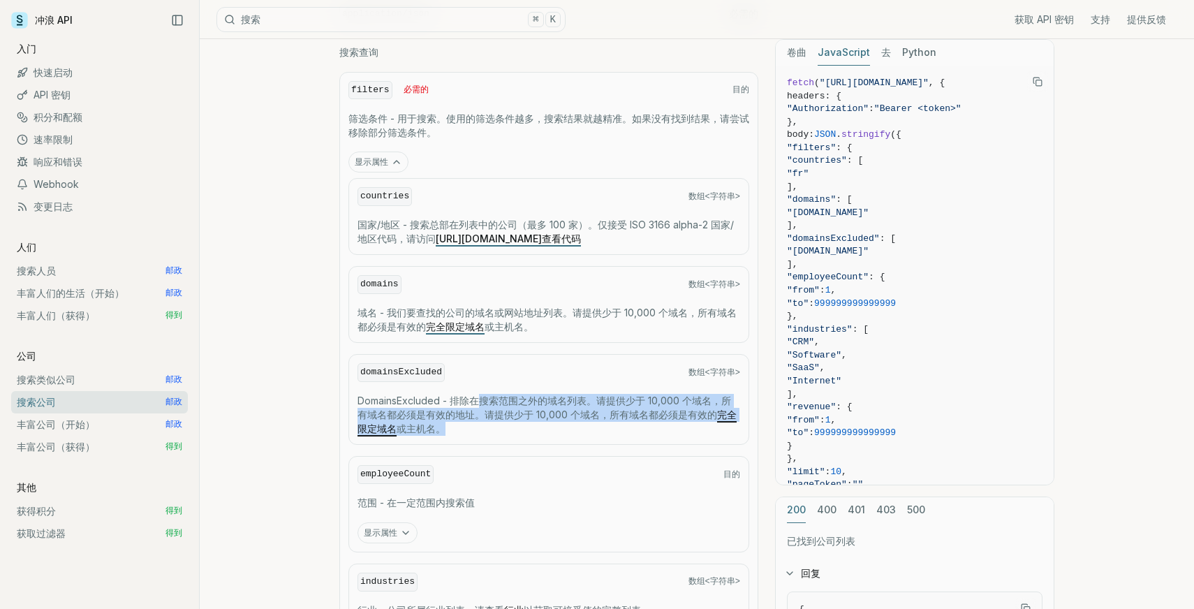
drag, startPoint x: 476, startPoint y: 398, endPoint x: 612, endPoint y: 428, distance: 138.8
click at [612, 428] on p "DomainsExcluded - 排除在搜索范围之外的域名列表。请提供少于 10,000 个域名，所有域名都必须是有效的地址。请提供少于 10,000 个域…" at bounding box center [549, 415] width 383 height 42
click at [555, 435] on div "domainsExcluded 数组<字符串> DomainsExcluded - 排除在搜索范围之外的域名列表。请提供少于 10,000 个域名，所有域名都…" at bounding box center [549, 399] width 401 height 91
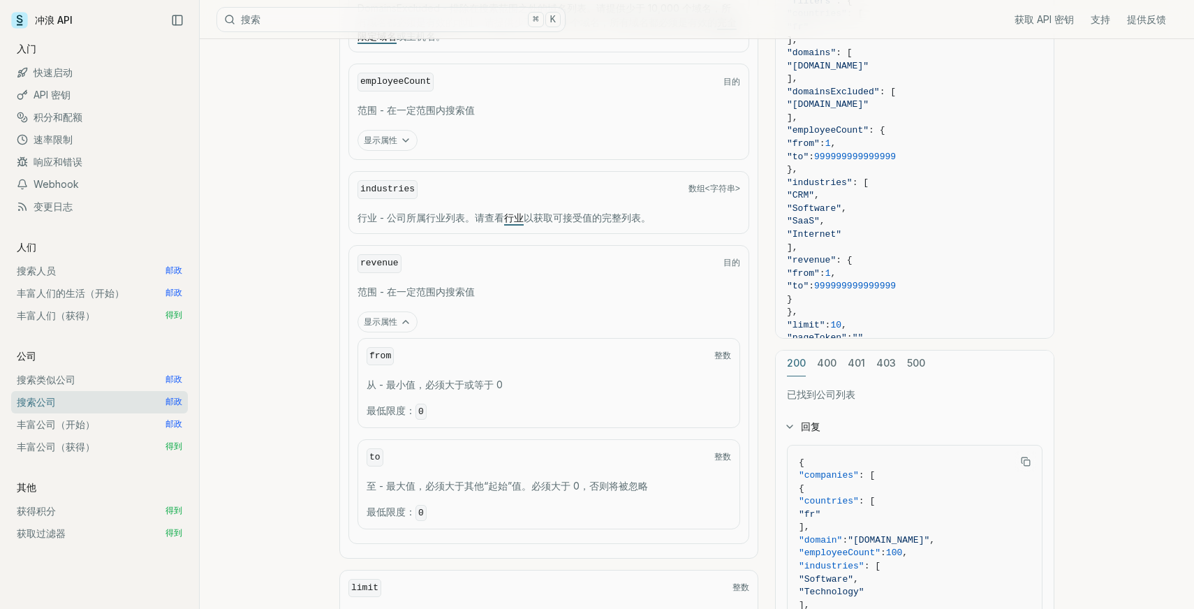
scroll to position [898, 0]
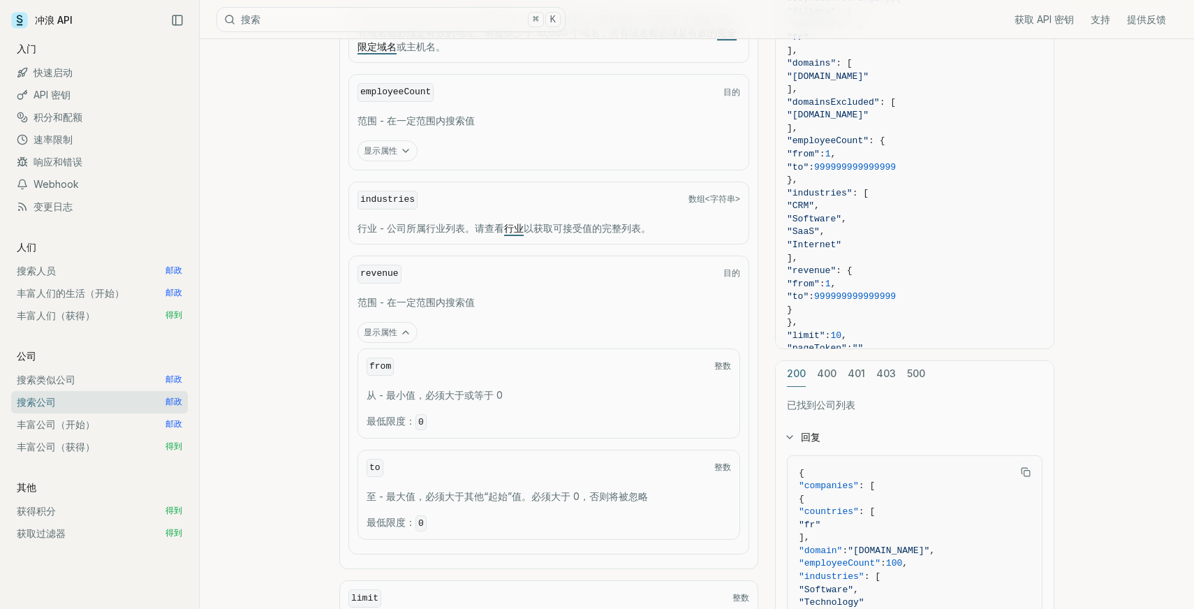
click at [38, 268] on font "搜索人员" at bounding box center [36, 271] width 39 height 12
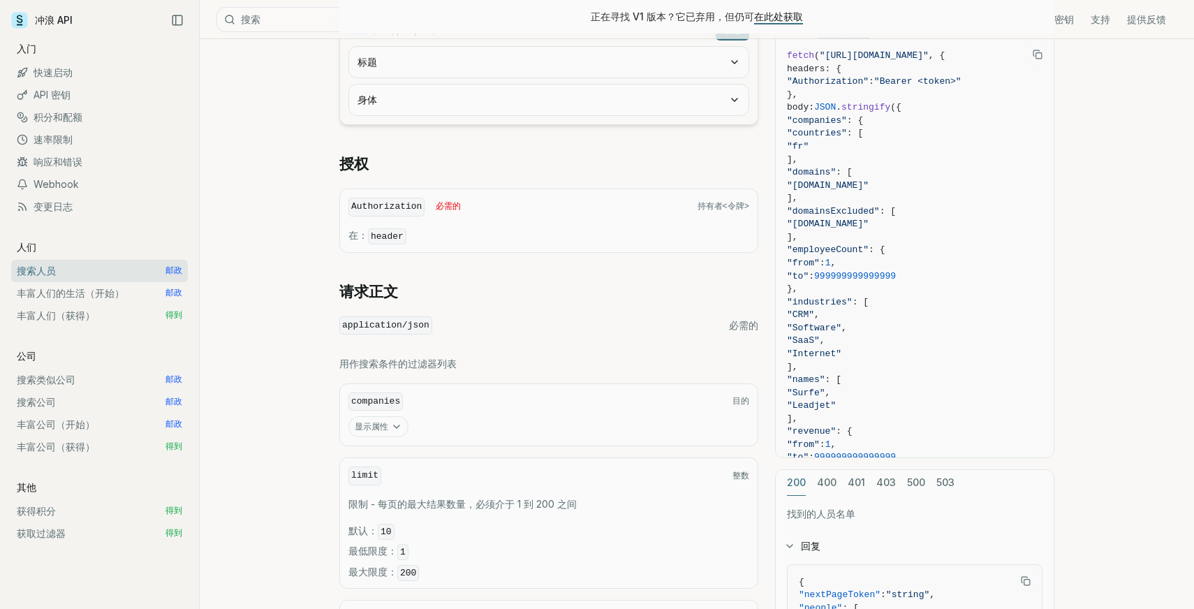
scroll to position [261, 0]
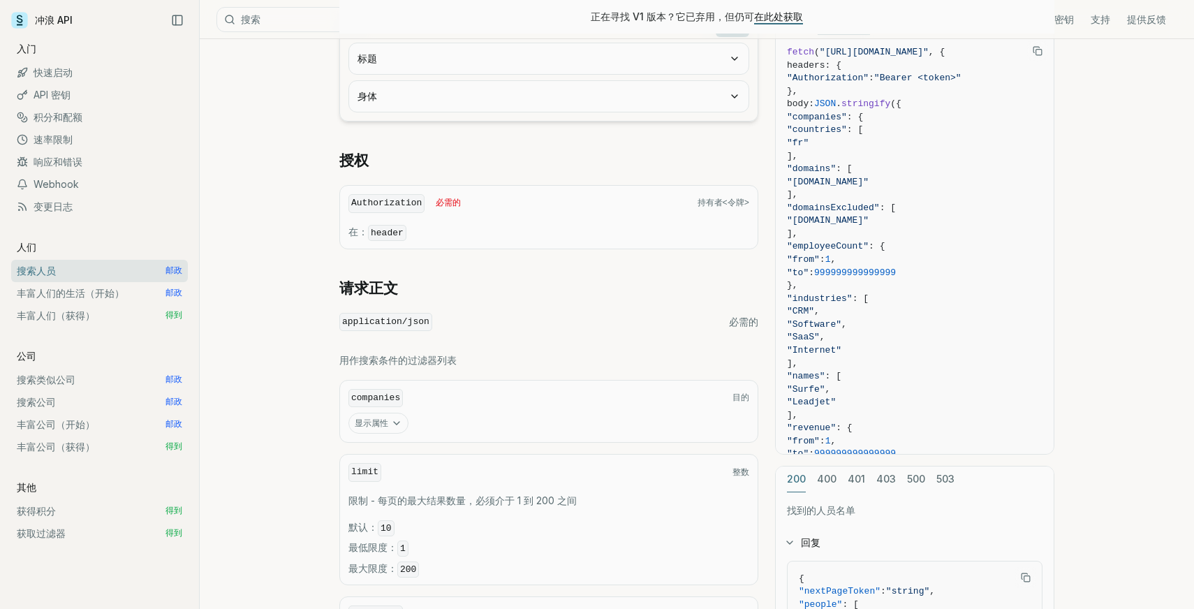
click at [393, 419] on icon "button" at bounding box center [396, 423] width 11 height 11
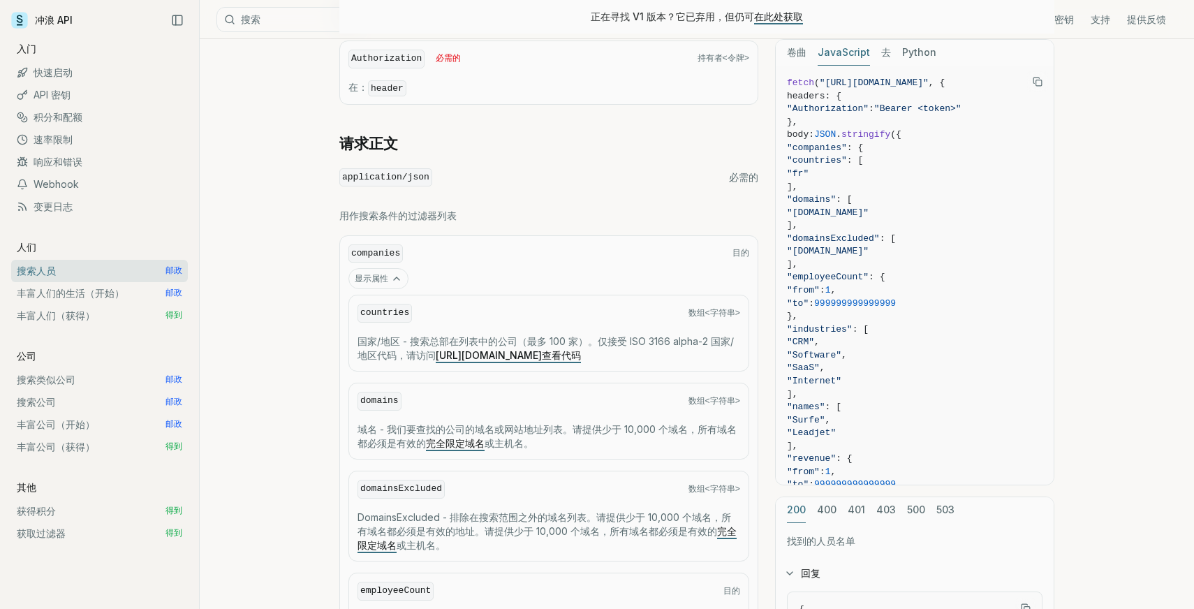
scroll to position [415, 0]
